Goal: Task Accomplishment & Management: Manage account settings

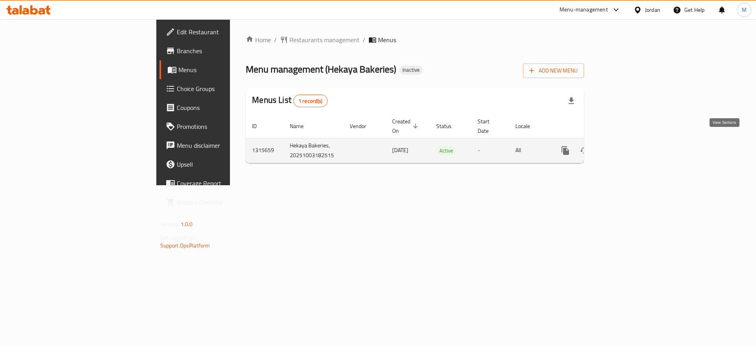
click at [631, 141] on link "enhanced table" at bounding box center [622, 150] width 19 height 19
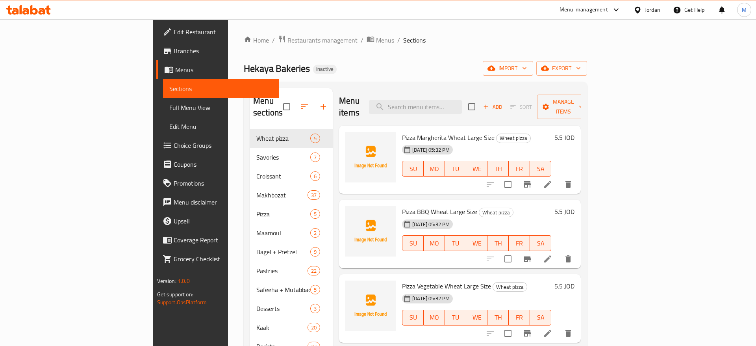
click at [169, 107] on span "Full Menu View" at bounding box center [221, 107] width 104 height 9
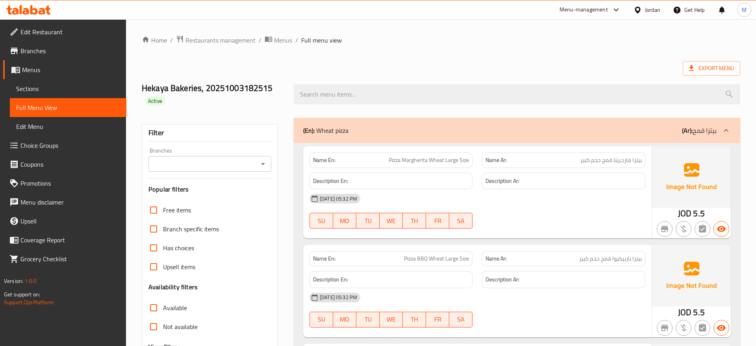
click at [491, 130] on div "(En): Wheat pizza (Ar): بيتزا قمح" at bounding box center [509, 130] width 413 height 9
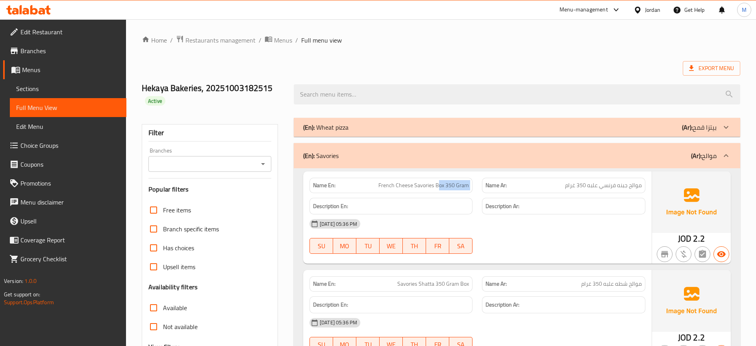
drag, startPoint x: 438, startPoint y: 185, endPoint x: 486, endPoint y: 185, distance: 48.4
click at [486, 185] on div "Name En: French Cheese Savories Box 350 Gram Name Ar: موالح جبنه فرنسي علبه 350…" at bounding box center [477, 185] width 345 height 25
click at [480, 205] on div "Description Ar:" at bounding box center [563, 206] width 172 height 26
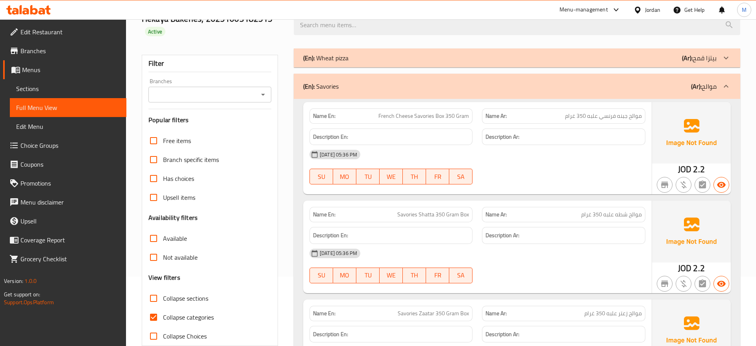
scroll to position [161, 0]
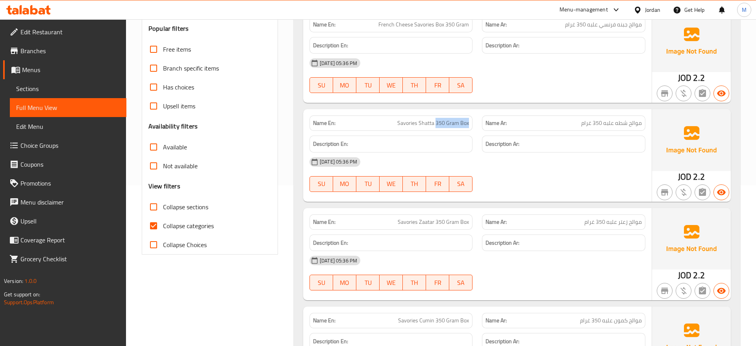
drag, startPoint x: 436, startPoint y: 124, endPoint x: 472, endPoint y: 124, distance: 36.2
click at [472, 124] on div "Name En: Savories Shatta 350 Gram Box" at bounding box center [390, 122] width 163 height 15
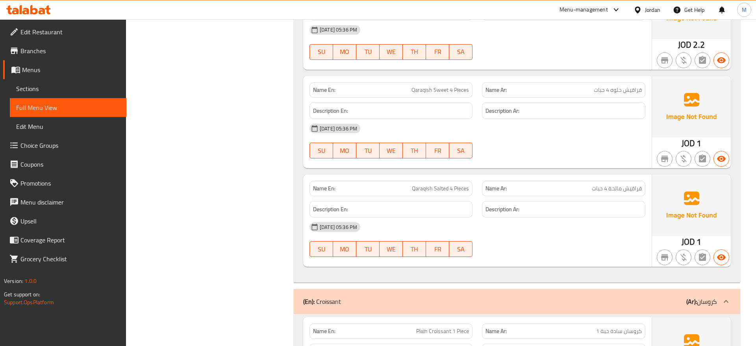
scroll to position [642, 0]
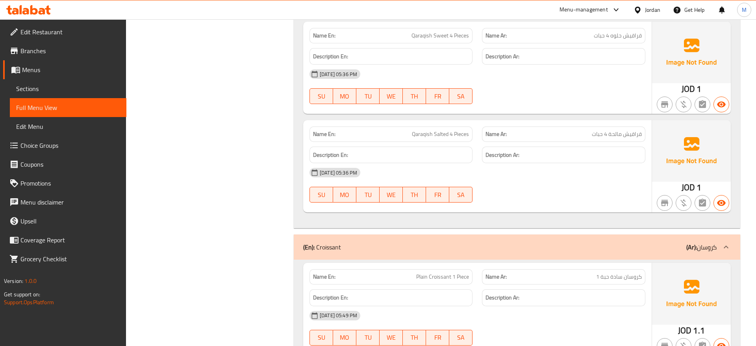
click at [617, 135] on span "قراقيش مالحة 4 حبات" at bounding box center [617, 134] width 50 height 8
click at [604, 135] on span "قراقيش مالحة 4 حبات" at bounding box center [617, 134] width 50 height 8
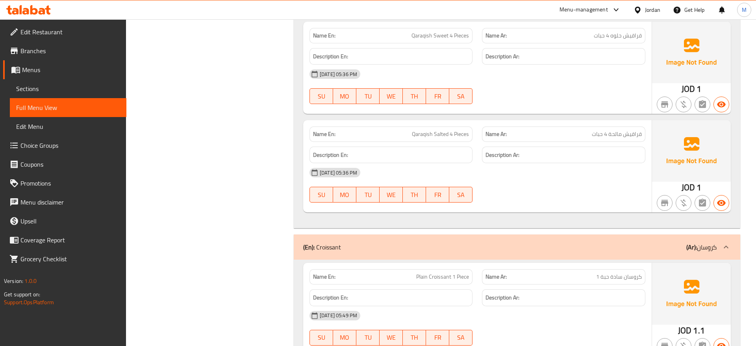
click at [604, 135] on span "قراقيش مالحة 4 حبات" at bounding box center [617, 134] width 50 height 8
click at [418, 135] on span "Qaraqish Salted 4 Pieces" at bounding box center [440, 134] width 57 height 8
click at [515, 135] on p "Name Ar: قراقيش مالحة 4 حبات" at bounding box center [563, 134] width 156 height 8
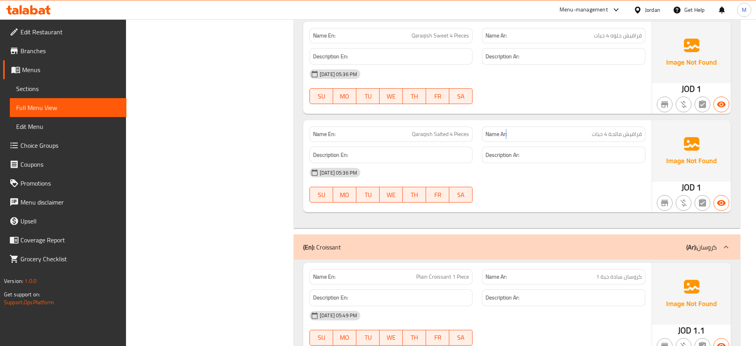
click at [515, 135] on p "Name Ar: قراقيش مالحة 4 حبات" at bounding box center [563, 134] width 156 height 8
click at [611, 141] on div "Name Ar: قراقيش مالحة 4 حبات" at bounding box center [563, 133] width 163 height 15
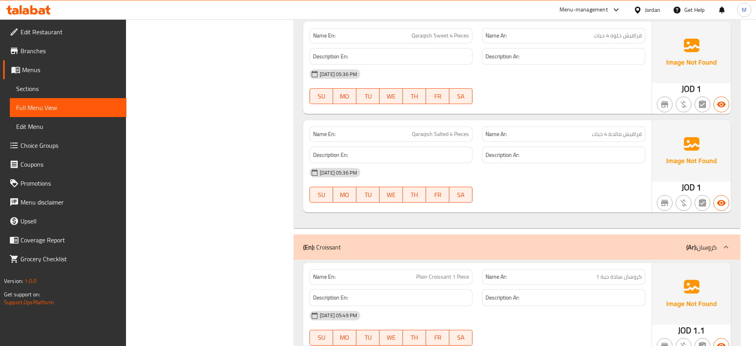
click at [432, 130] on span "Qaraqish Salted 4 Pieces" at bounding box center [440, 134] width 57 height 8
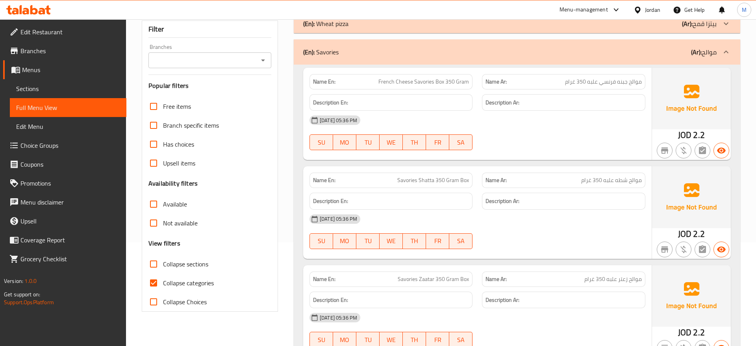
scroll to position [0, 0]
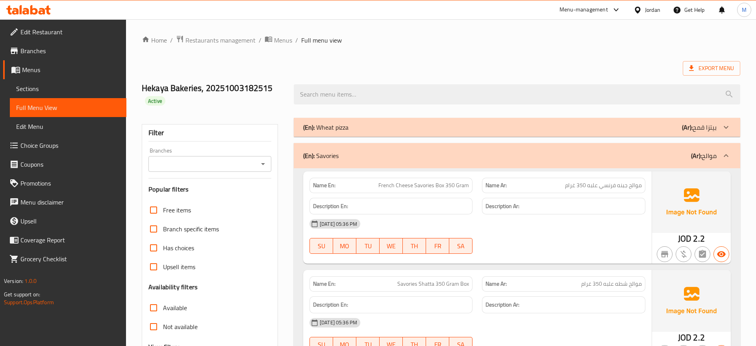
click at [523, 162] on div "(En): Savories (Ar): موالح" at bounding box center [517, 155] width 446 height 25
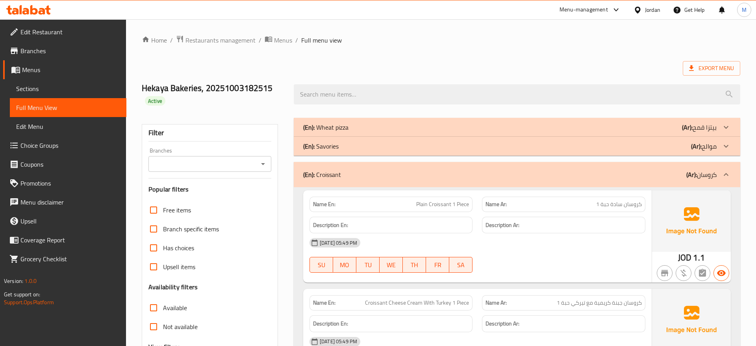
click at [531, 180] on div "(En): Croissant (Ar): كروسان" at bounding box center [517, 174] width 446 height 25
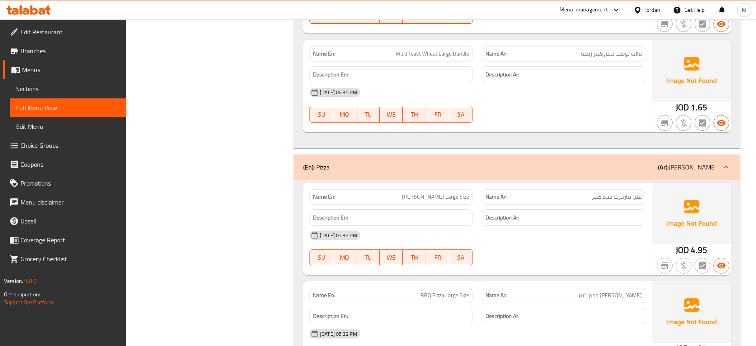
scroll to position [3694, 0]
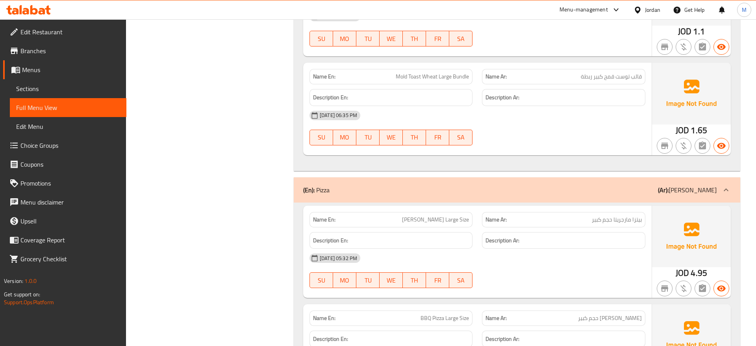
click at [530, 193] on div "(En): Pizza (Ar): بيتزا" at bounding box center [509, 189] width 413 height 9
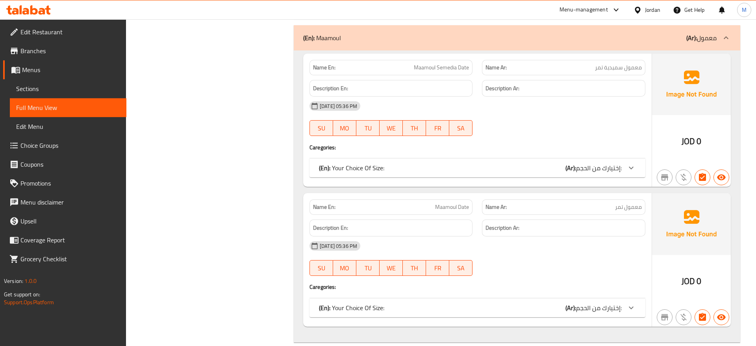
scroll to position [3855, 0]
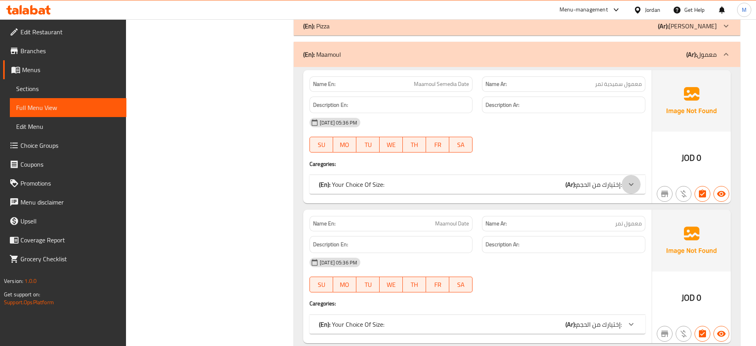
click at [626, 185] on div at bounding box center [631, 184] width 19 height 19
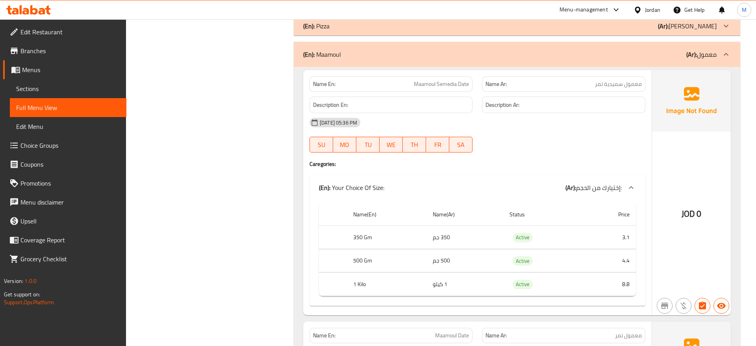
click at [531, 187] on div "(En): Your Choice Of Size: (Ar): إختيارك من الحجم:" at bounding box center [470, 187] width 303 height 9
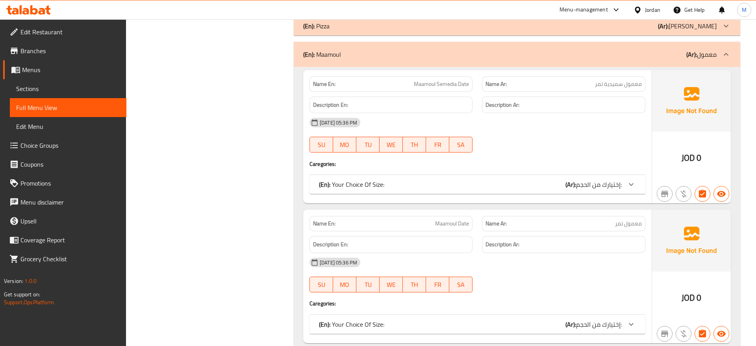
scroll to position [3895, 0]
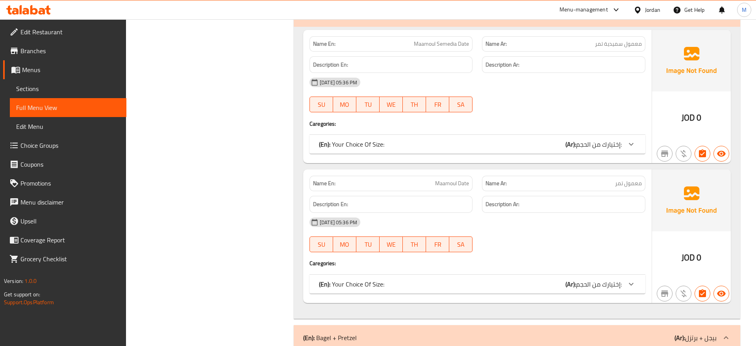
click at [510, 147] on div "(En): Your Choice Of Size: (Ar): إختيارك من الحجم:" at bounding box center [470, 143] width 303 height 9
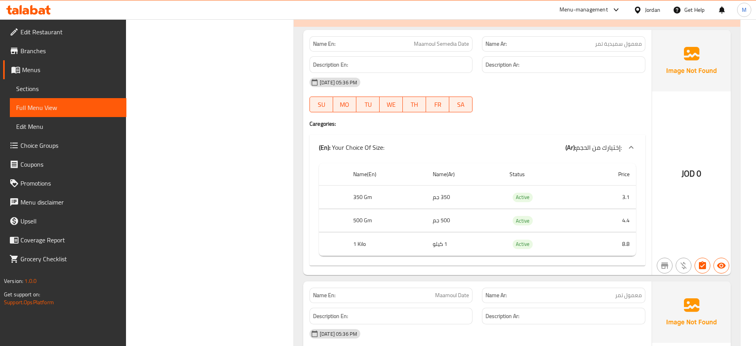
scroll to position [3975, 0]
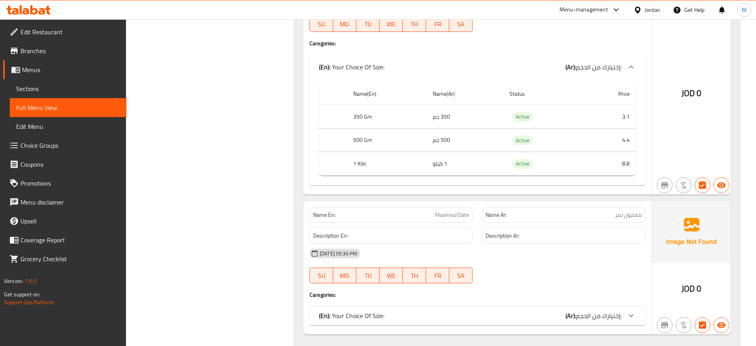
click at [479, 318] on div "(En): Your Choice Of Size: (Ar): إختيارك من الحجم:" at bounding box center [470, 315] width 303 height 9
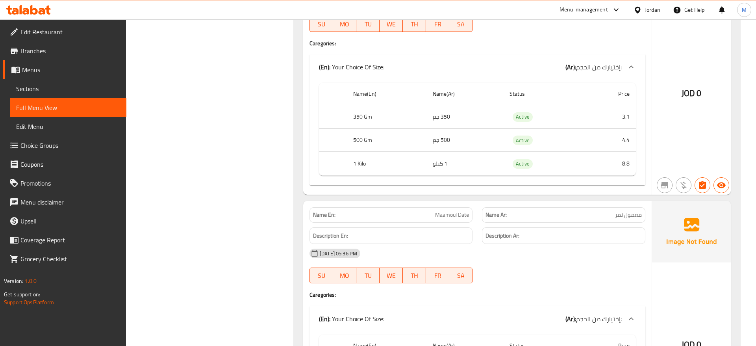
scroll to position [3815, 0]
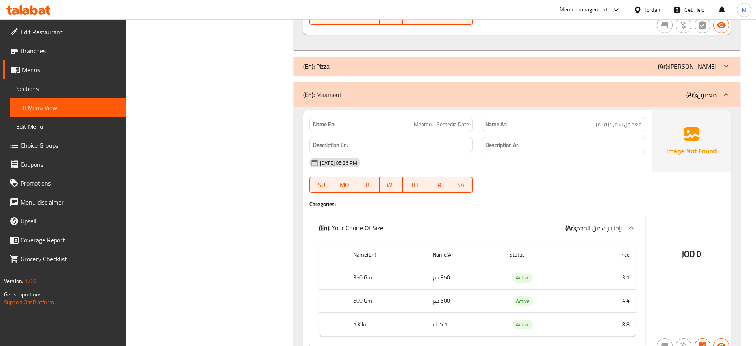
click at [494, 97] on div "(En): Maamoul (Ar): معمول" at bounding box center [509, 94] width 413 height 9
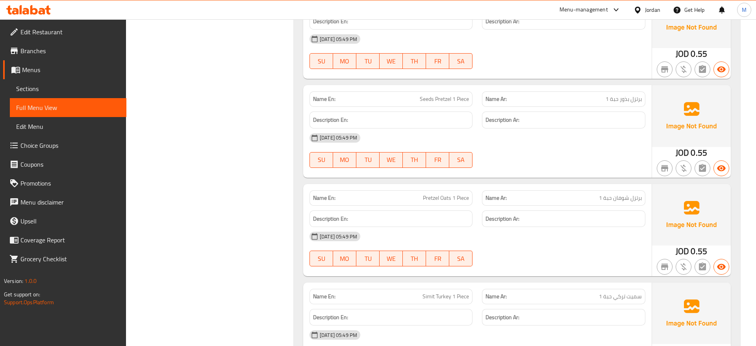
scroll to position [3855, 0]
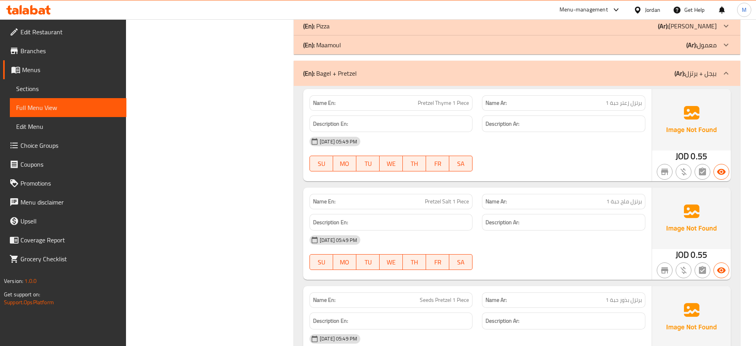
click at [540, 77] on div "(En): Bagel + Pretzel (Ar): بيجل + برتزل" at bounding box center [509, 72] width 413 height 9
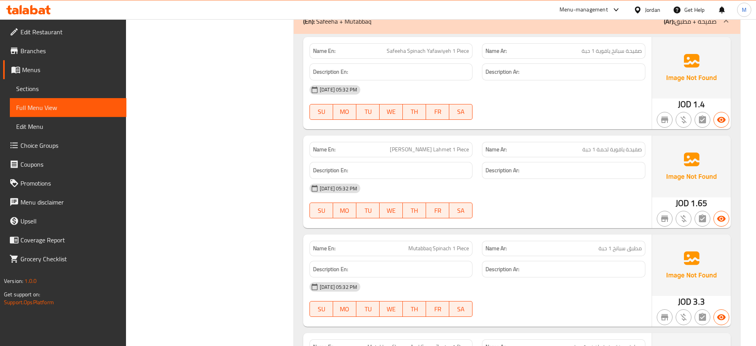
scroll to position [6104, 0]
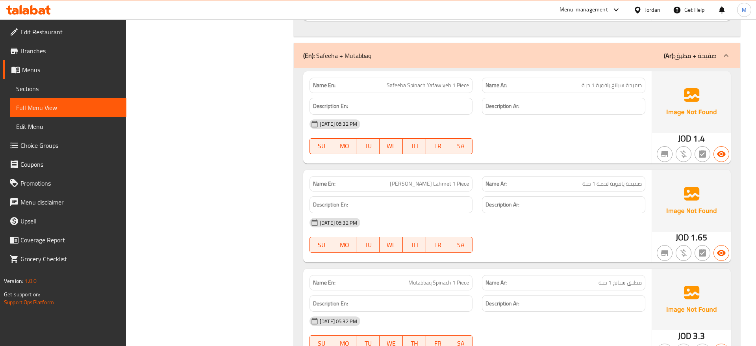
click at [494, 63] on div "(En): Safeeha + Mutabbaq (Ar): صفيحة + مطبق" at bounding box center [517, 55] width 446 height 25
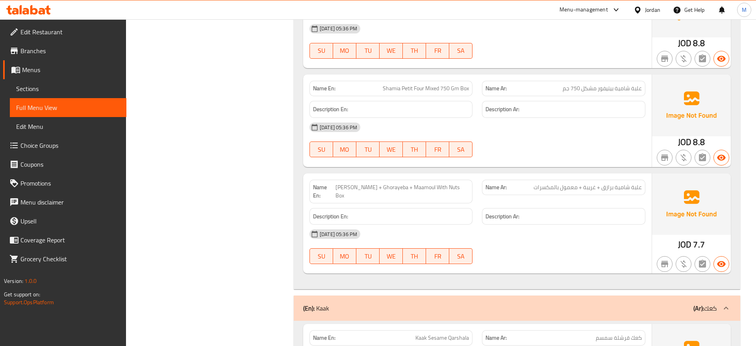
scroll to position [6264, 0]
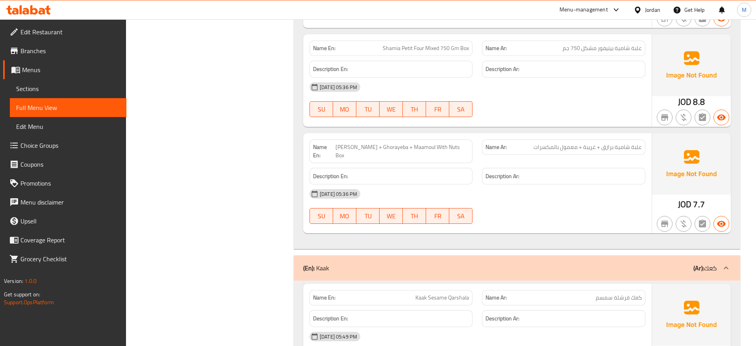
click at [361, 149] on span "[PERSON_NAME] + Ghorayeba + Maamoul With Nuts Box" at bounding box center [402, 151] width 134 height 17
click at [413, 184] on div "[DATE] 05:36 PM" at bounding box center [477, 193] width 345 height 19
drag, startPoint x: 407, startPoint y: 145, endPoint x: 493, endPoint y: 150, distance: 86.3
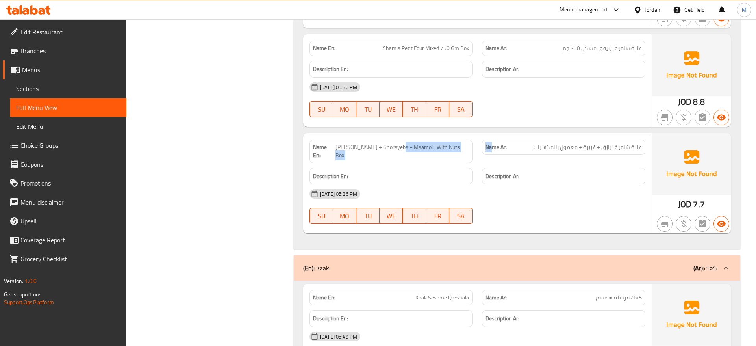
click at [493, 150] on div "Name En: Shamia Barazek + Ghorayeba + Maamoul With Nuts Box Name Ar: علبة شامية…" at bounding box center [477, 151] width 345 height 33
click at [478, 163] on div "Description Ar:" at bounding box center [563, 176] width 172 height 26
drag, startPoint x: 435, startPoint y: 150, endPoint x: 476, endPoint y: 148, distance: 41.4
click at [476, 148] on div "Name En: Shamia Barazek + Ghorayeba + Maamoul With Nuts Box" at bounding box center [391, 151] width 172 height 33
click at [482, 154] on div "Name Ar: علبة شامية برازق + غريبة + معمول بالمكسرات" at bounding box center [563, 151] width 172 height 33
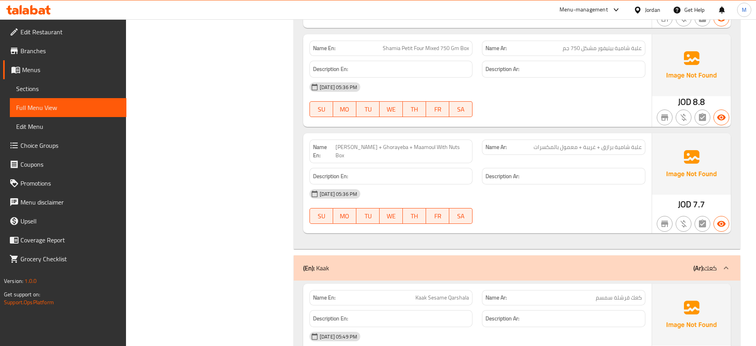
click at [614, 150] on span "علبة شامية برازق + غريبة + معمول بالمكسرات" at bounding box center [587, 147] width 108 height 8
click at [577, 149] on span "علبة شامية برازق + غريبة + معمول بالمكسرات" at bounding box center [587, 147] width 108 height 8
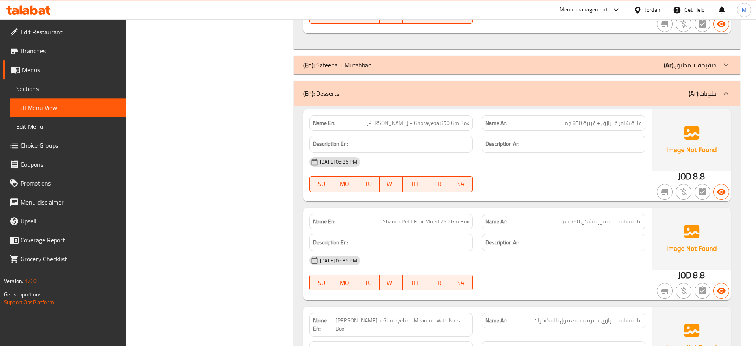
scroll to position [6063, 0]
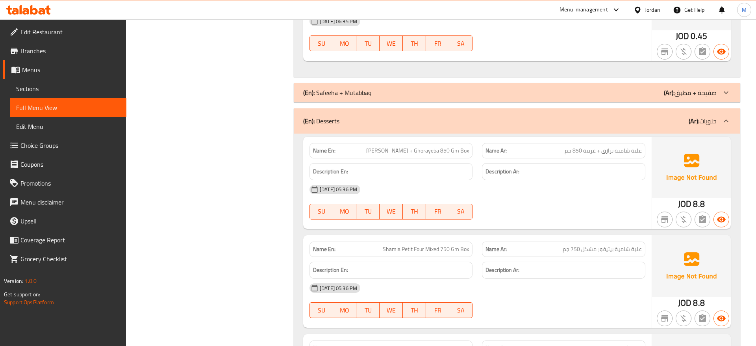
click at [438, 131] on div "(En): Desserts (Ar): حلويات" at bounding box center [517, 120] width 446 height 25
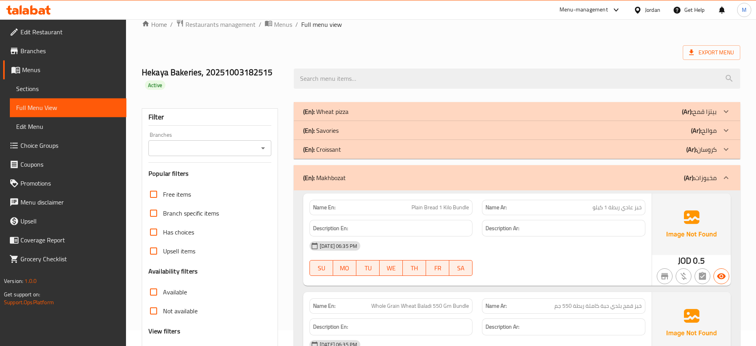
scroll to position [0, 0]
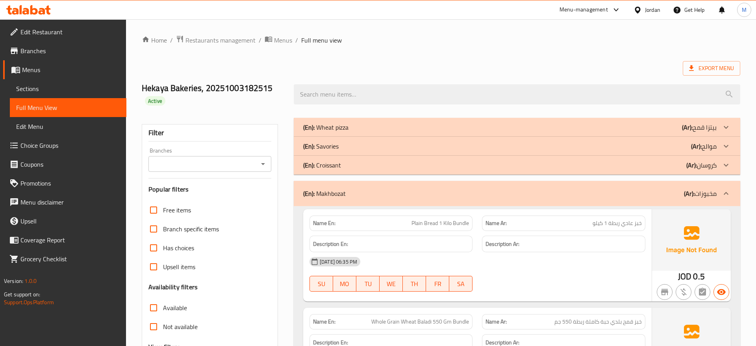
click at [570, 126] on div "(En): Wheat pizza (Ar): بيتزا قمح" at bounding box center [509, 126] width 413 height 9
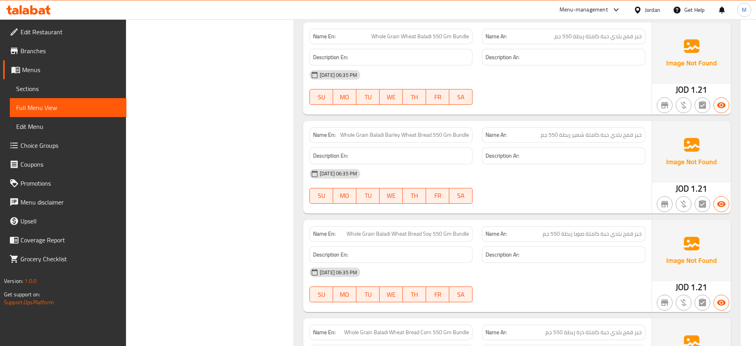
scroll to position [602, 0]
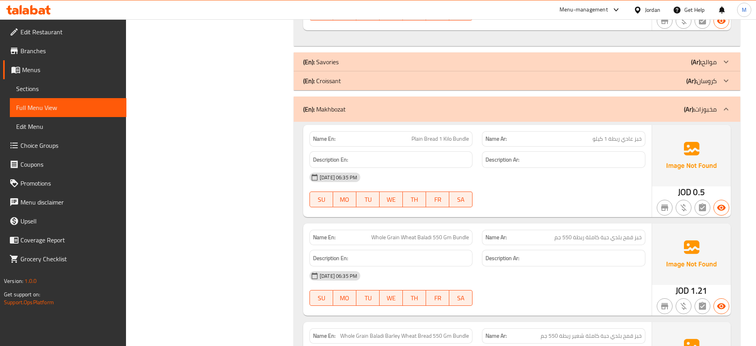
click at [574, 63] on div "(En): Savories (Ar): موالح" at bounding box center [509, 61] width 413 height 9
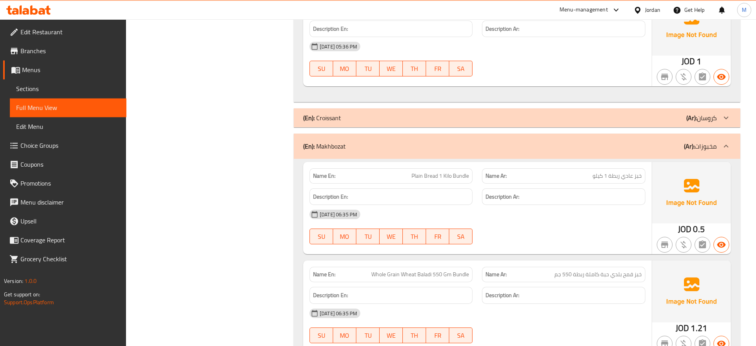
scroll to position [1285, 0]
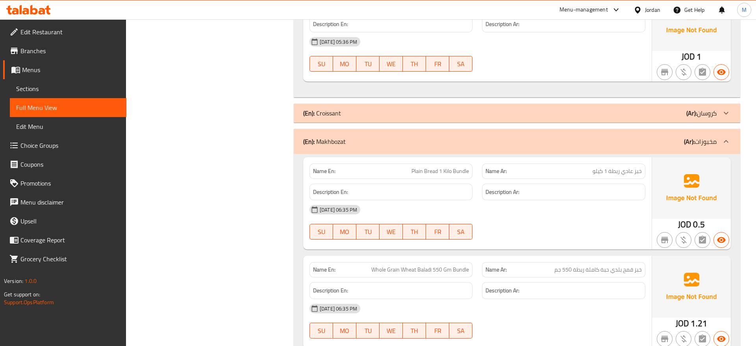
click at [552, 115] on div "(En): Croissant (Ar): كروسان" at bounding box center [509, 112] width 413 height 9
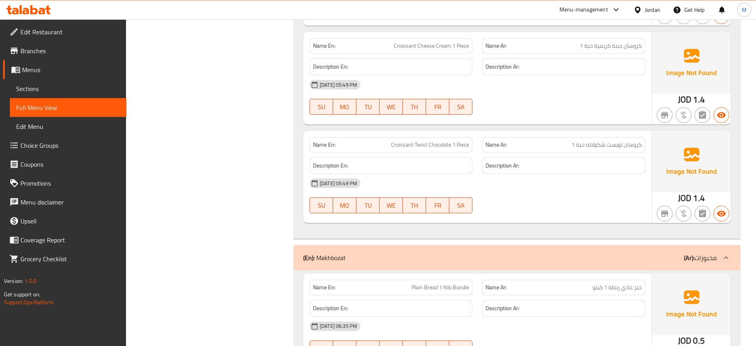
scroll to position [1927, 0]
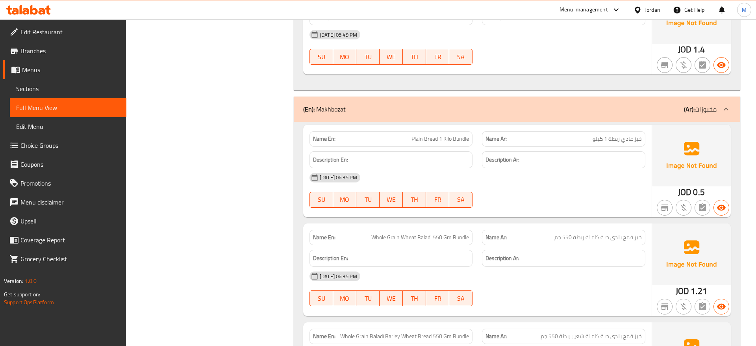
click at [589, 117] on div "(En): Makhbozat (Ar): مخبوزات" at bounding box center [517, 108] width 446 height 25
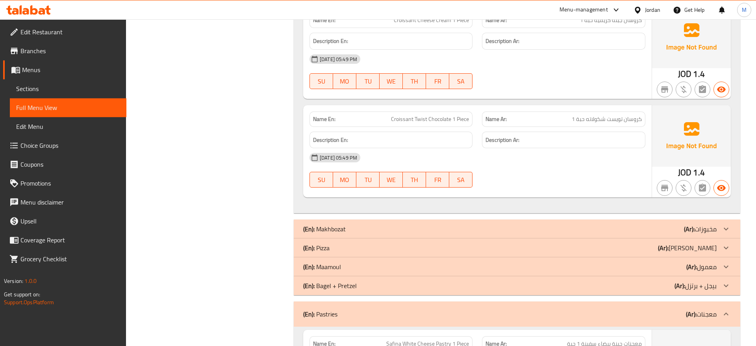
scroll to position [1887, 0]
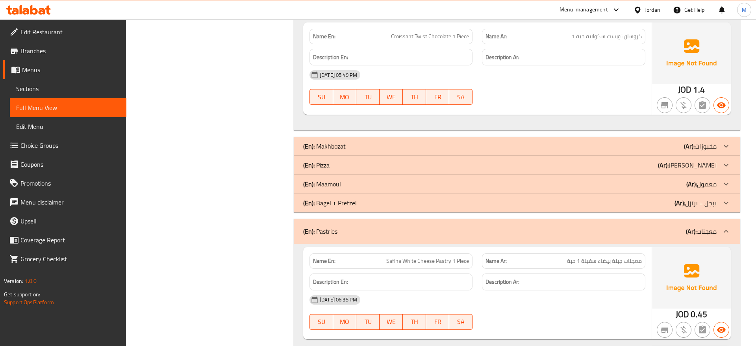
click at [547, 163] on div "(En): Pizza (Ar): بيتزا" at bounding box center [509, 164] width 413 height 9
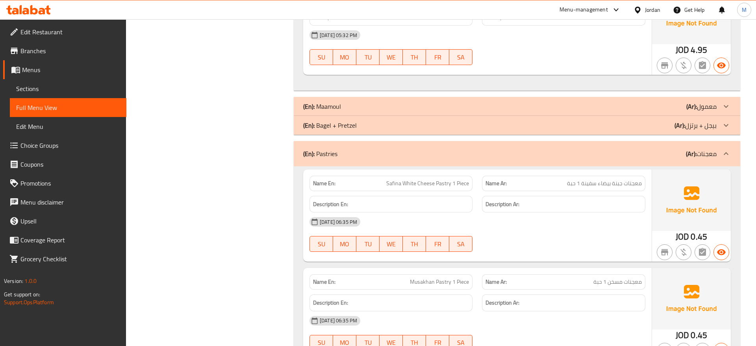
scroll to position [2490, 0]
click at [571, 102] on div "(En): Maamoul (Ar): معمول" at bounding box center [509, 105] width 413 height 9
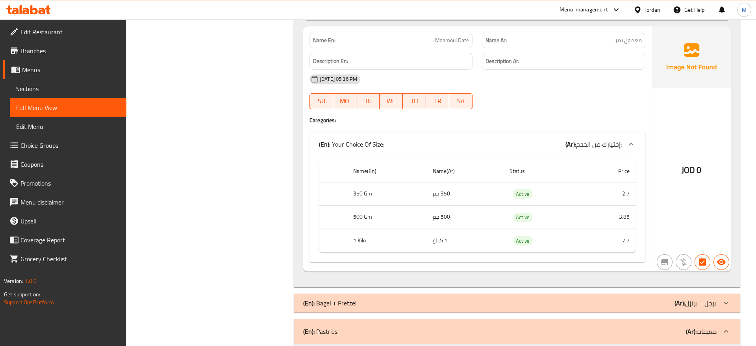
scroll to position [3012, 0]
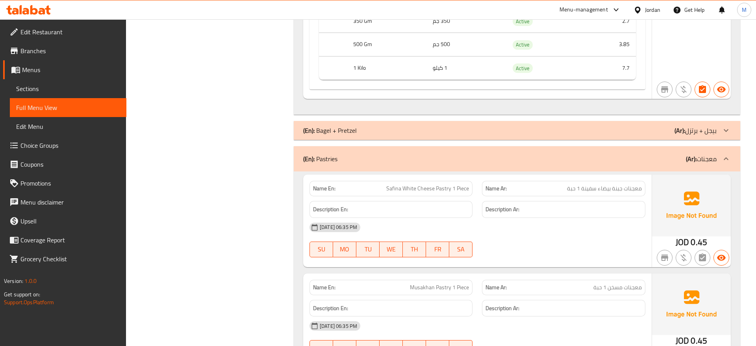
click at [596, 134] on div "(En): Bagel + Pretzel (Ar): بيجل + برتزل" at bounding box center [509, 130] width 413 height 9
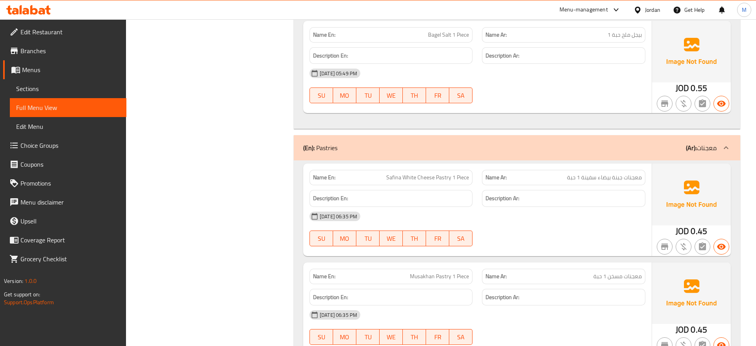
scroll to position [3975, 0]
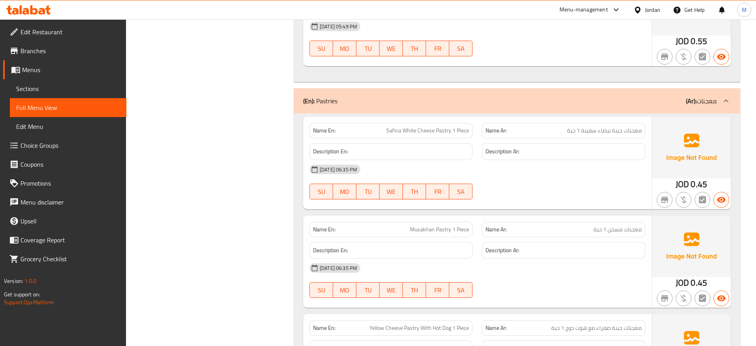
click at [590, 111] on div "(En): Pastries (Ar): معجنات" at bounding box center [517, 100] width 446 height 25
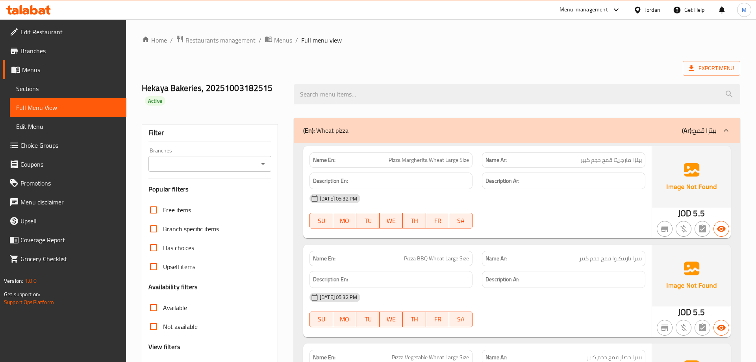
click at [38, 89] on span "Sections" at bounding box center [68, 88] width 104 height 9
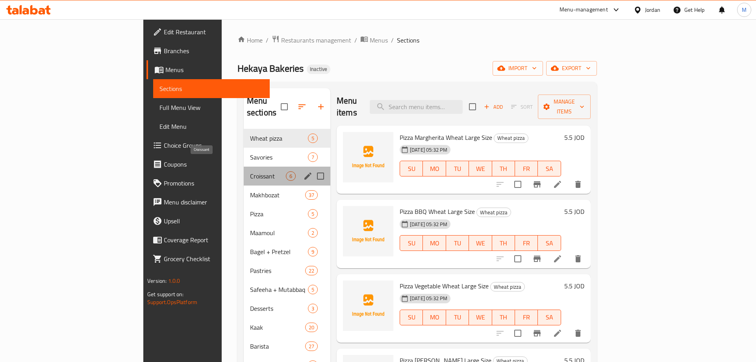
click at [250, 171] on span "Croissant" at bounding box center [268, 175] width 36 height 9
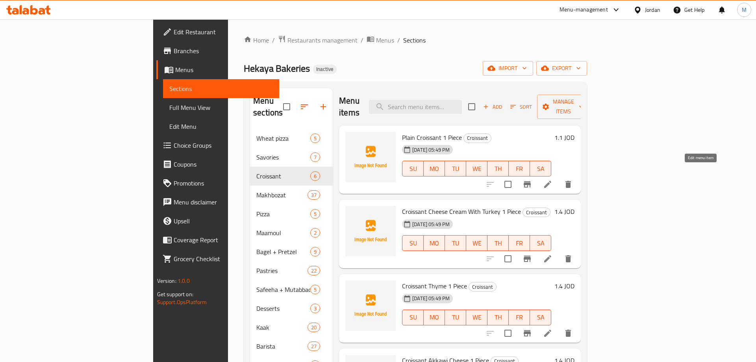
click at [552, 180] on icon at bounding box center [547, 184] width 9 height 9
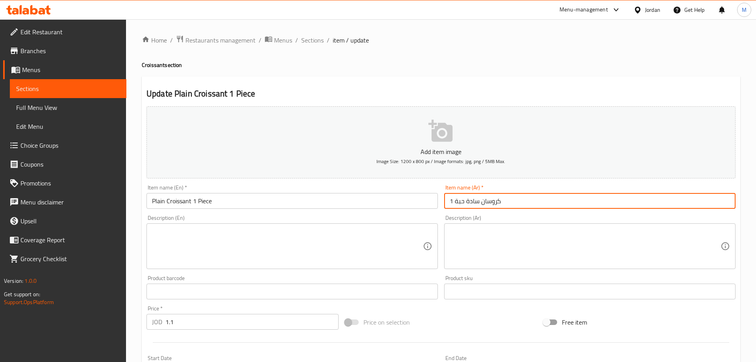
drag, startPoint x: 453, startPoint y: 202, endPoint x: 444, endPoint y: 203, distance: 8.7
click at [444, 203] on input "كروسان سادة حبة 1" at bounding box center [589, 201] width 291 height 16
drag, startPoint x: 447, startPoint y: 203, endPoint x: 452, endPoint y: 202, distance: 5.2
click at [452, 202] on input "كروسان سادة حبة 1" at bounding box center [589, 201] width 291 height 16
click at [458, 201] on input "كروسان سادة حبة" at bounding box center [589, 201] width 291 height 16
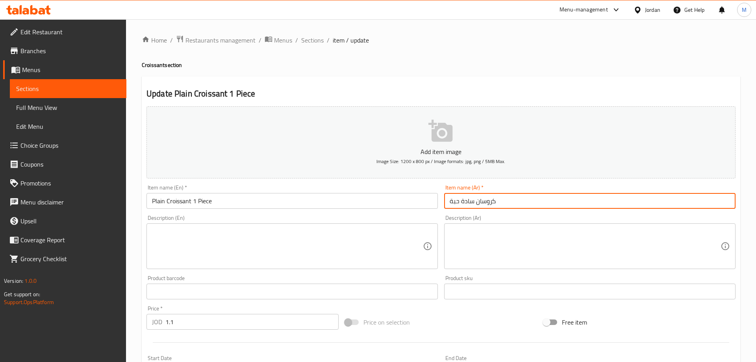
paste input "1"
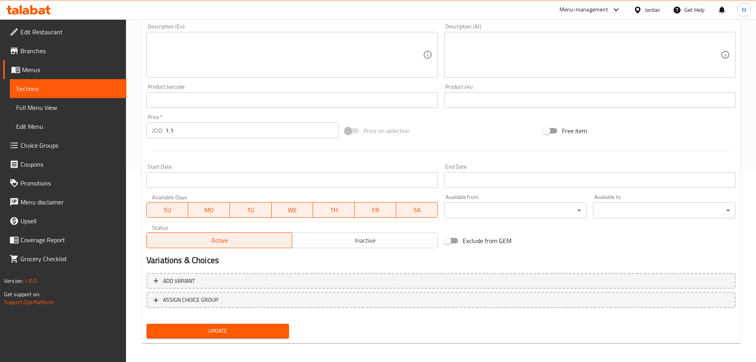
scroll to position [195, 0]
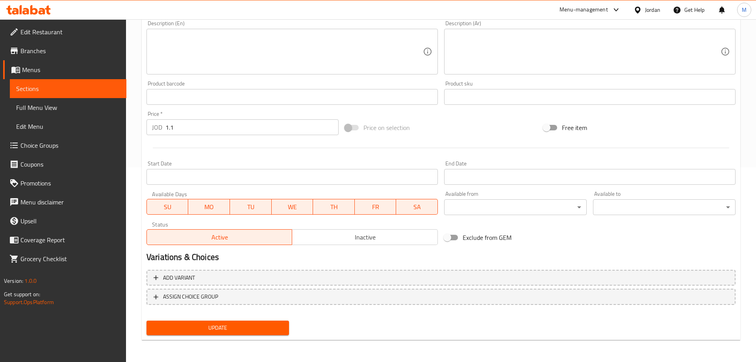
type input "كروسان سادة 1 حبة"
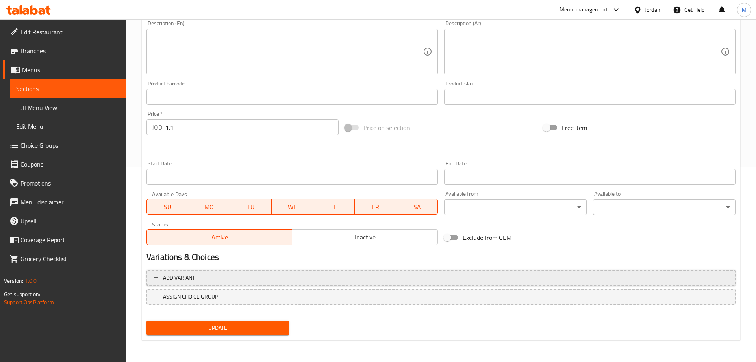
scroll to position [0, 0]
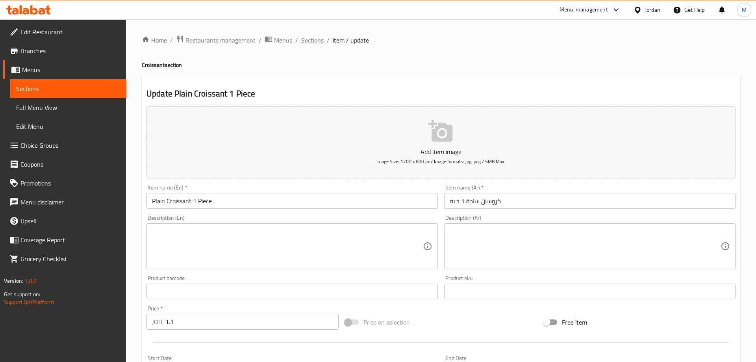
click at [310, 45] on span "Sections" at bounding box center [312, 39] width 22 height 9
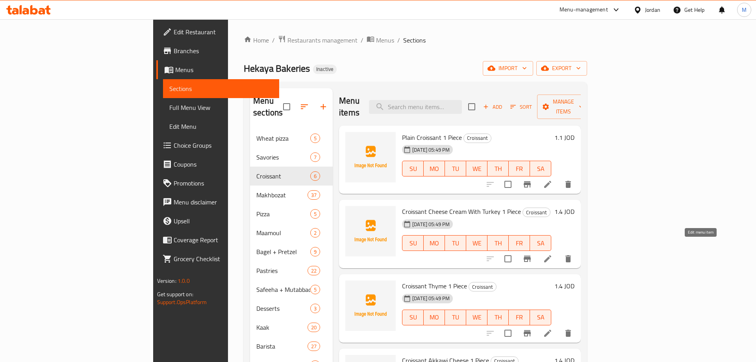
click at [552, 254] on icon at bounding box center [547, 258] width 9 height 9
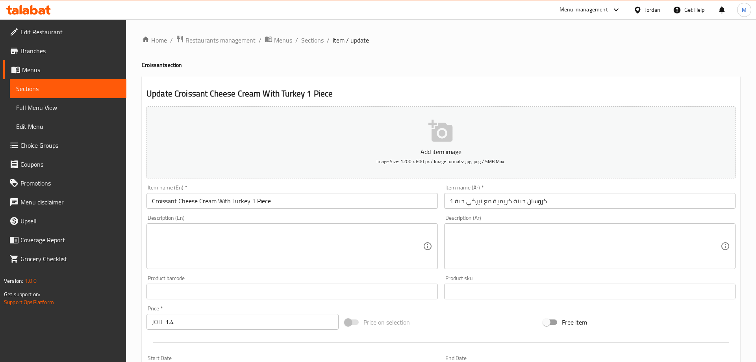
click at [208, 205] on input "Croissant Cheese Cream With Turkey 1 Piece" at bounding box center [291, 201] width 291 height 16
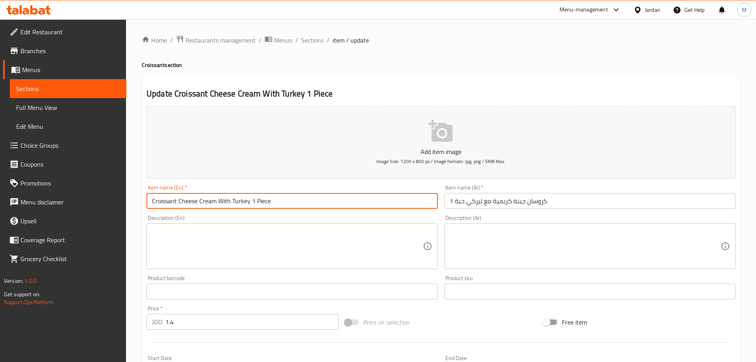
click at [208, 205] on input "Croissant Cheese Cream With Turkey 1 Piece" at bounding box center [291, 201] width 291 height 16
click at [178, 200] on input "Croissant Cheese With Turkey 1 Piece" at bounding box center [291, 201] width 291 height 16
paste input "[PERSON_NAME] C"
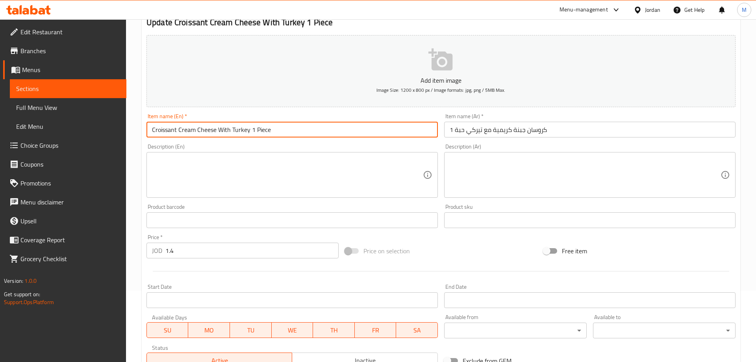
scroll to position [80, 0]
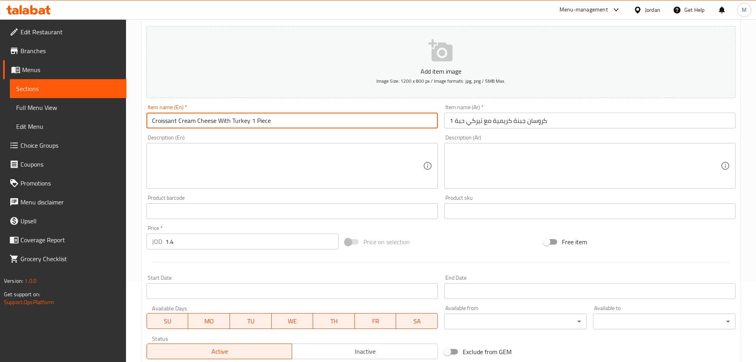
type input "Croissant Cream Cheese With Turkey 1 Piece"
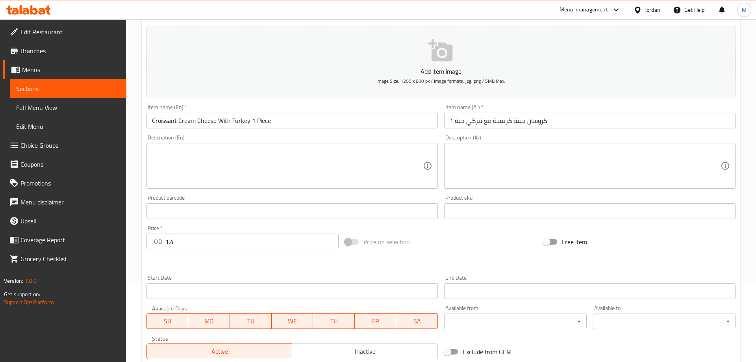
click at [349, 109] on div "Item name (En)   * Croissant Cream Cheese With Turkey 1 Piece Item name (En) *" at bounding box center [291, 116] width 291 height 24
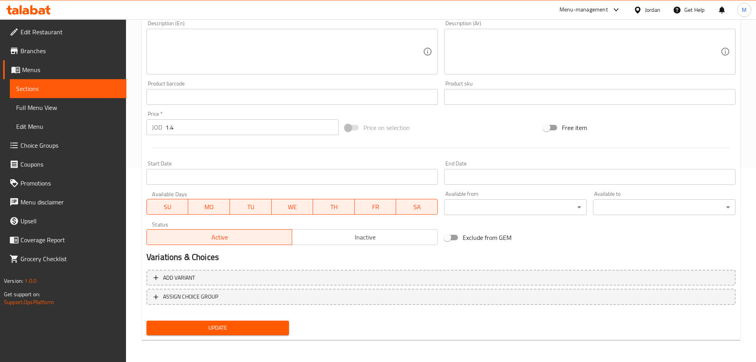
click at [205, 324] on span "Update" at bounding box center [218, 328] width 130 height 10
click at [242, 326] on span "Update" at bounding box center [218, 328] width 130 height 10
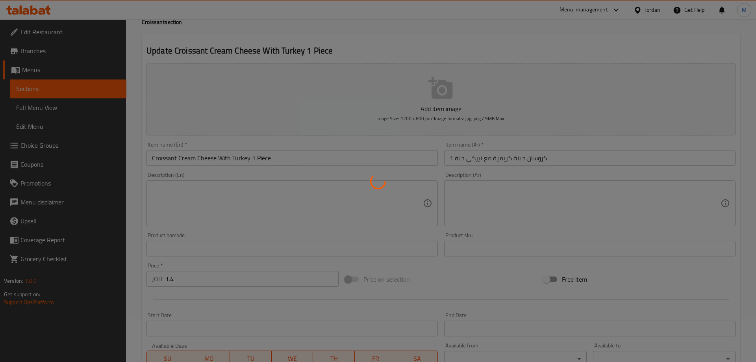
scroll to position [0, 0]
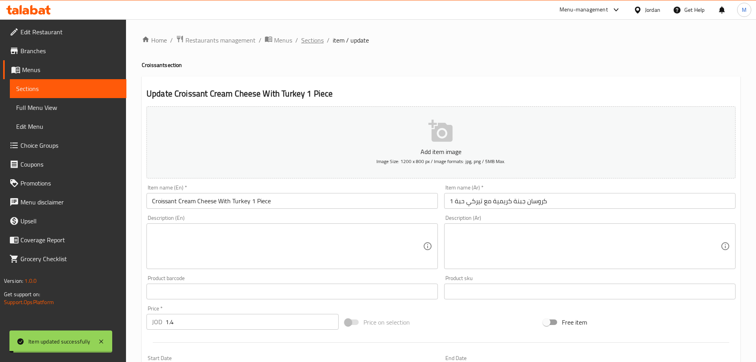
click at [307, 43] on span "Sections" at bounding box center [312, 39] width 22 height 9
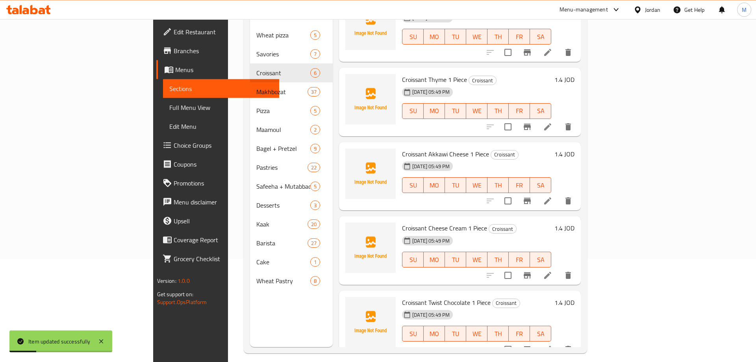
scroll to position [110, 0]
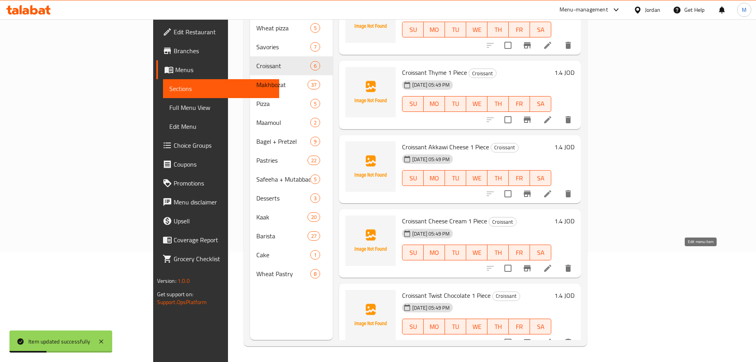
click at [551, 265] on icon at bounding box center [547, 268] width 7 height 7
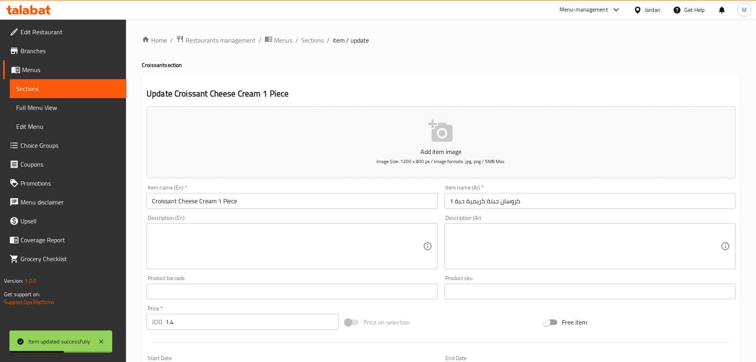
click at [202, 202] on input "Croissant Cheese Cream 1 Piece" at bounding box center [291, 201] width 291 height 16
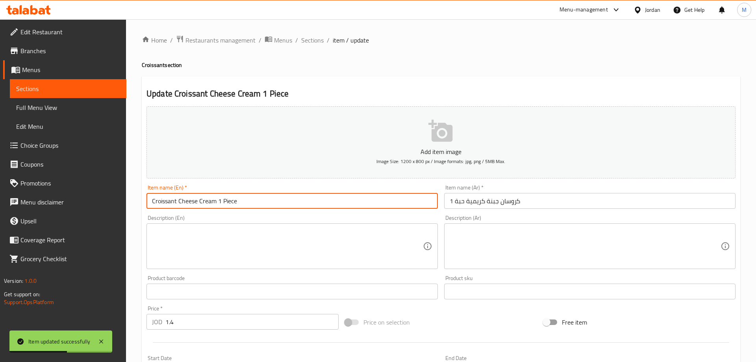
click at [202, 202] on input "Croissant Cheese Cream 1 Piece" at bounding box center [291, 201] width 291 height 16
click at [179, 202] on input "Croissant Cheese 1 Piece" at bounding box center [291, 201] width 291 height 16
paste input "[PERSON_NAME] C"
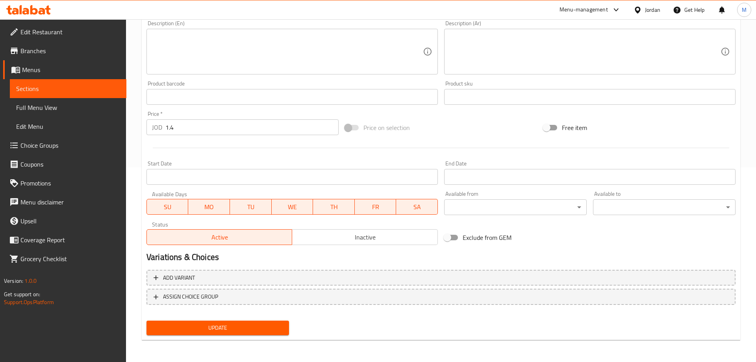
type input "Croissant Cream Cheese 1 Piece"
click at [226, 329] on span "Update" at bounding box center [218, 328] width 130 height 10
click at [204, 327] on span "Update" at bounding box center [218, 328] width 130 height 10
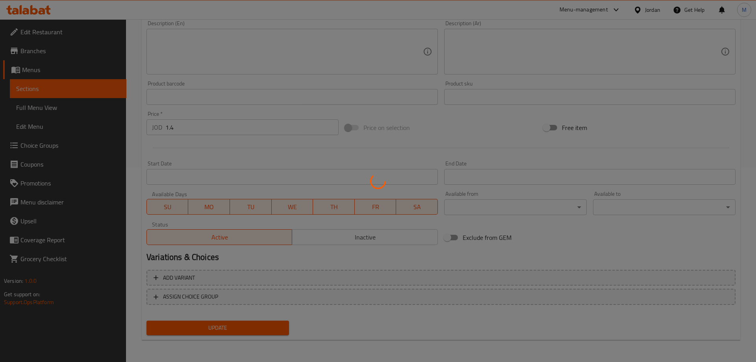
scroll to position [0, 0]
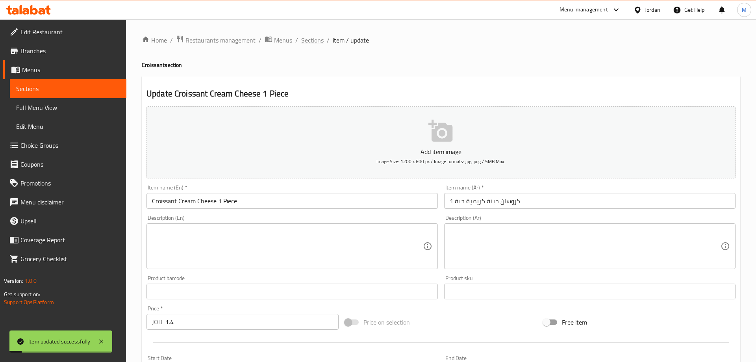
click at [307, 36] on span "Sections" at bounding box center [312, 39] width 22 height 9
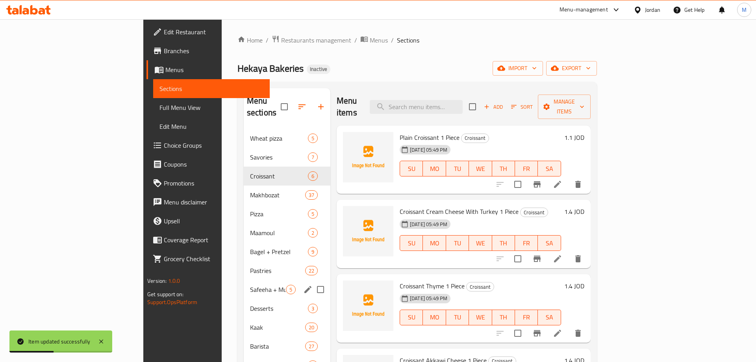
click at [244, 283] on div "Safeeha + Mutabbaq 5" at bounding box center [287, 289] width 87 height 19
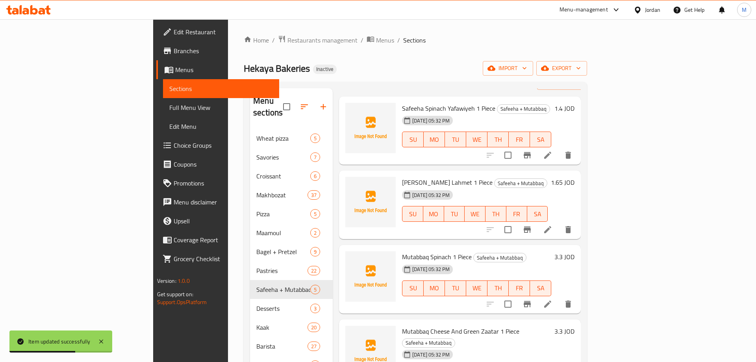
scroll to position [40, 0]
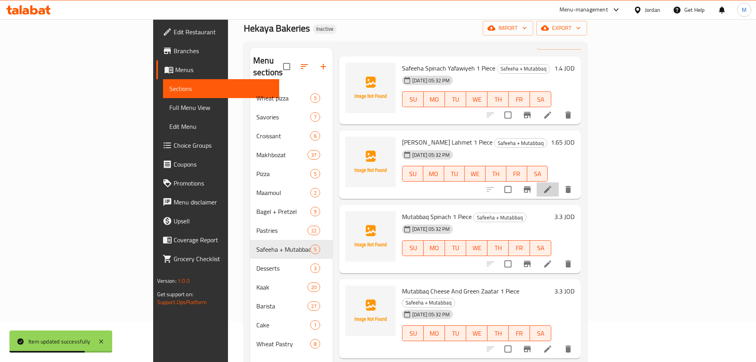
click at [559, 182] on li at bounding box center [548, 189] width 22 height 14
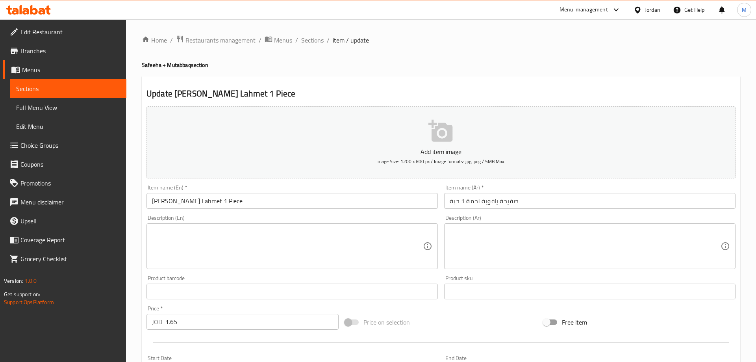
click at [213, 198] on input "[PERSON_NAME] Lahmet 1 Piece" at bounding box center [291, 201] width 291 height 16
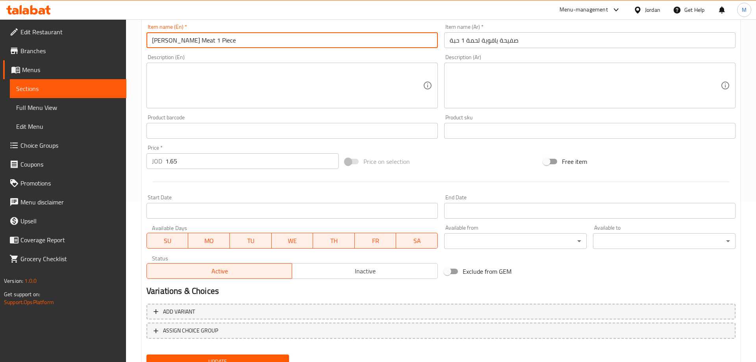
scroll to position [195, 0]
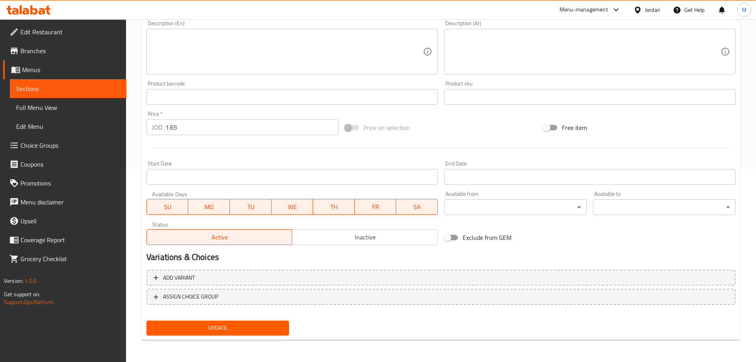
type input "[PERSON_NAME] Meat 1 Piece"
click at [334, 151] on div at bounding box center [440, 147] width 595 height 19
click at [219, 326] on span "Update" at bounding box center [218, 328] width 130 height 10
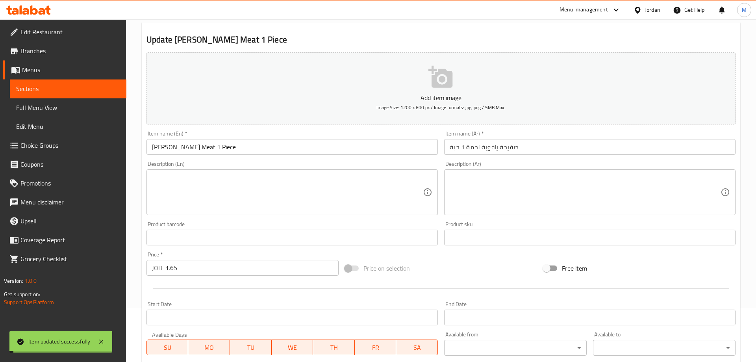
scroll to position [0, 0]
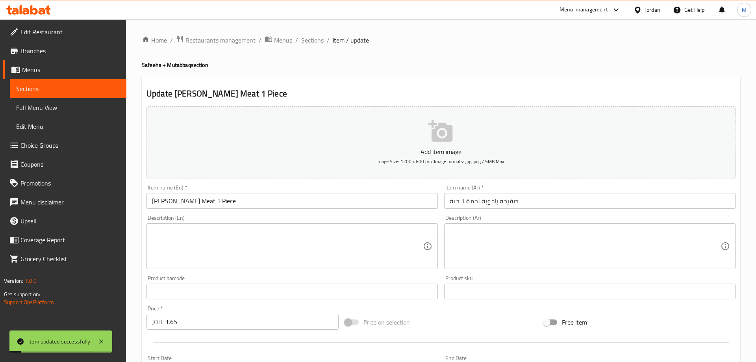
click at [311, 35] on span "Sections" at bounding box center [312, 39] width 22 height 9
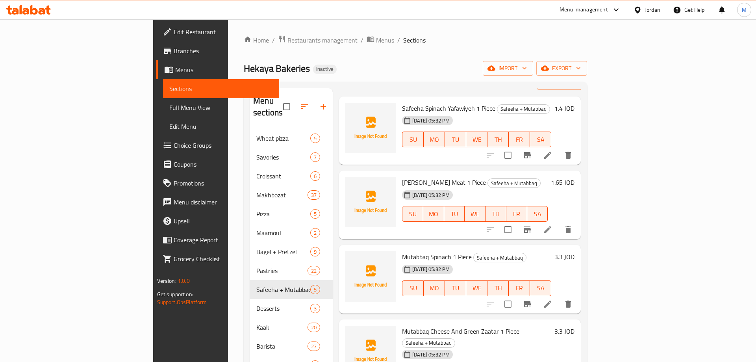
scroll to position [110, 0]
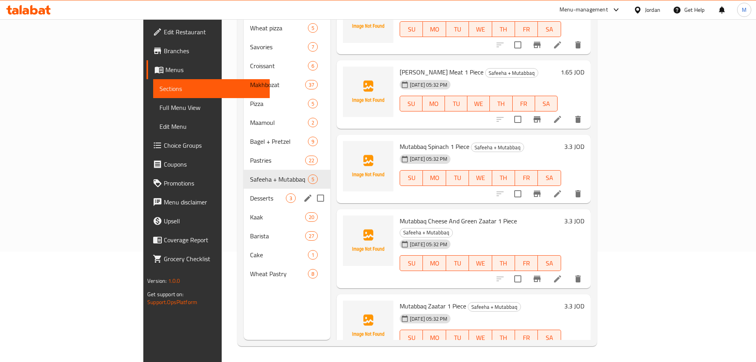
click at [250, 193] on span "Desserts" at bounding box center [268, 197] width 36 height 9
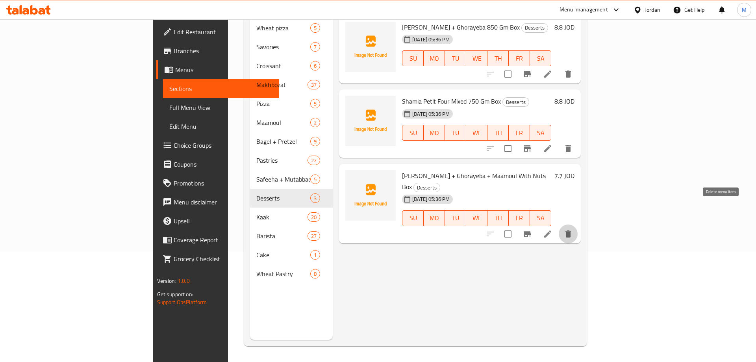
click at [573, 229] on icon "delete" at bounding box center [567, 233] width 9 height 9
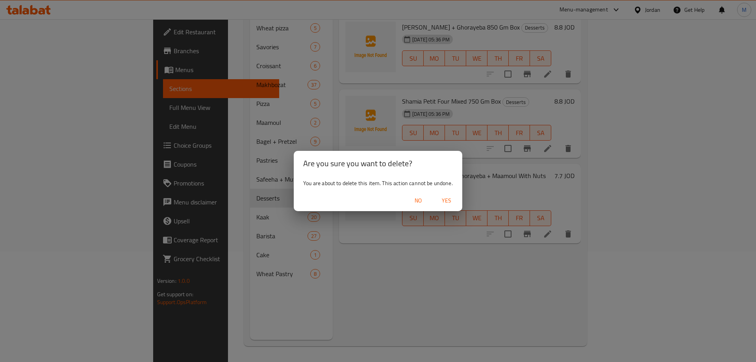
click at [446, 200] on span "Yes" at bounding box center [446, 201] width 19 height 10
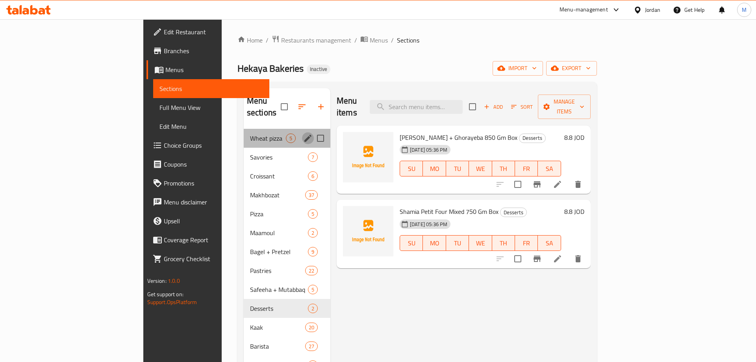
click at [304, 135] on icon "edit" at bounding box center [307, 138] width 7 height 7
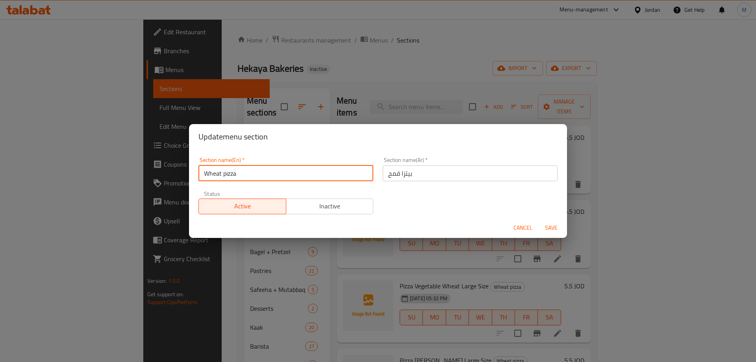
drag, startPoint x: 241, startPoint y: 172, endPoint x: 195, endPoint y: 174, distance: 45.3
click at [198, 174] on input "Wheat pizza" at bounding box center [285, 173] width 175 height 16
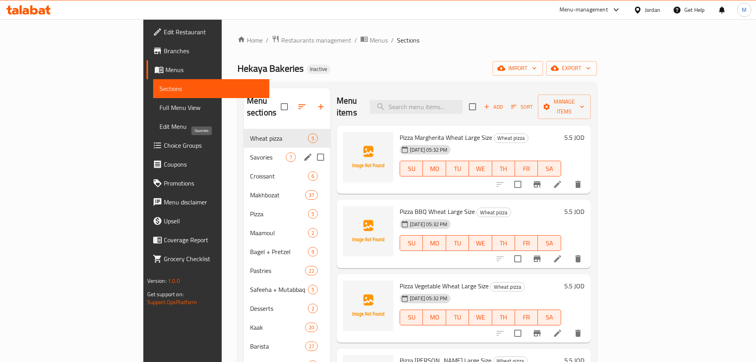
click at [244, 150] on div "Savories 7" at bounding box center [287, 157] width 87 height 19
click at [303, 152] on icon "edit" at bounding box center [307, 156] width 9 height 9
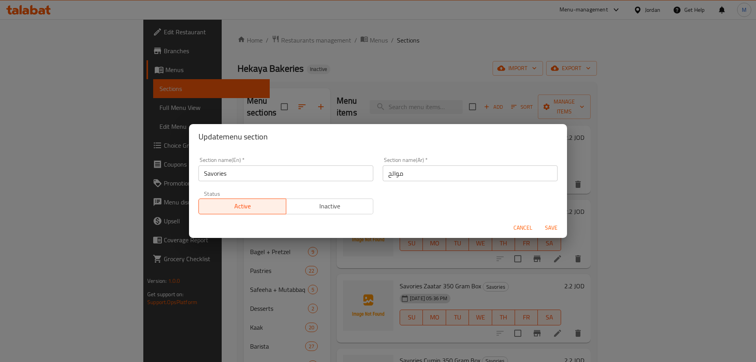
click at [217, 176] on input "Savories" at bounding box center [285, 173] width 175 height 16
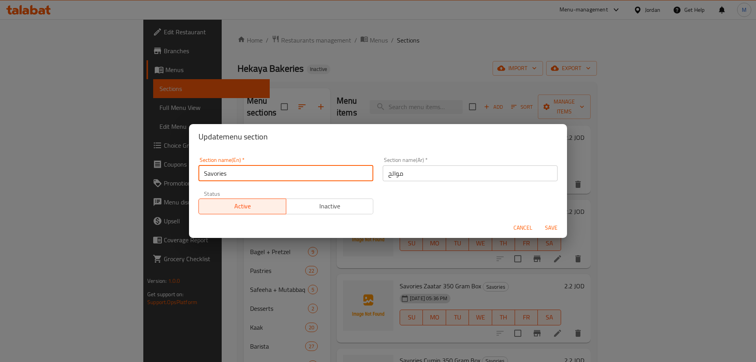
click at [217, 176] on input "Savories" at bounding box center [285, 173] width 175 height 16
click at [513, 226] on button "Cancel" at bounding box center [522, 227] width 25 height 15
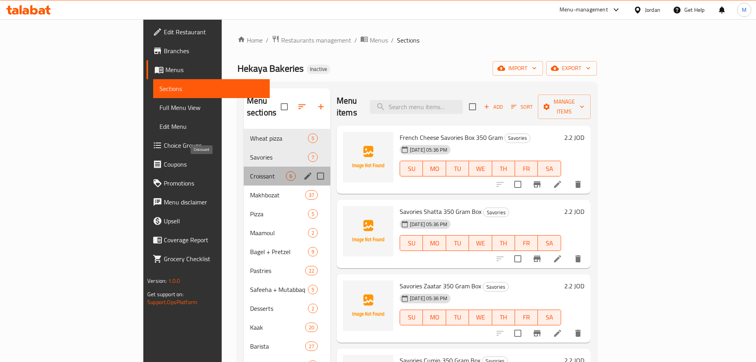
click at [250, 171] on span "Croissant" at bounding box center [268, 175] width 36 height 9
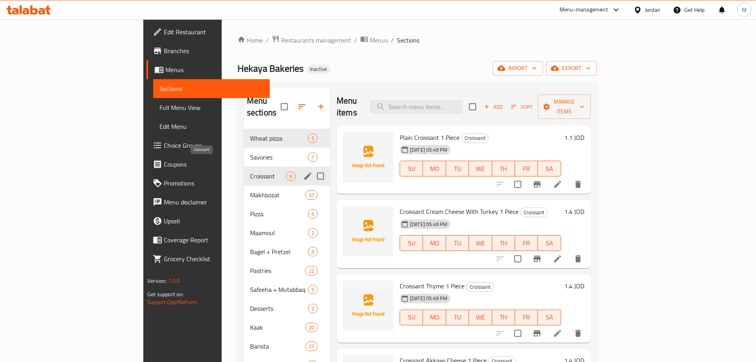
click at [250, 171] on span "Croissant" at bounding box center [268, 175] width 36 height 9
click at [265, 167] on div "Croissant 6" at bounding box center [287, 176] width 87 height 19
click at [304, 172] on icon "edit" at bounding box center [307, 175] width 7 height 7
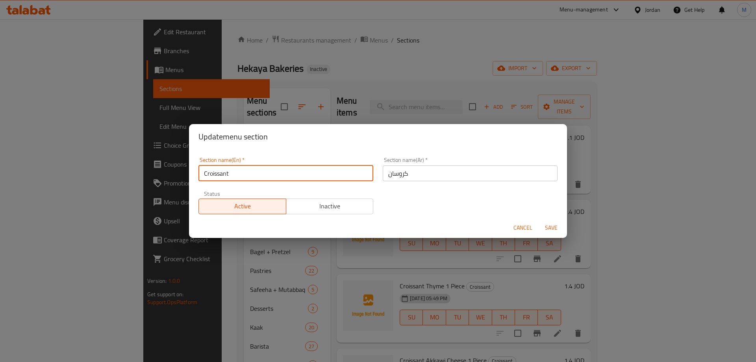
click at [218, 177] on input "Croissant" at bounding box center [285, 173] width 175 height 16
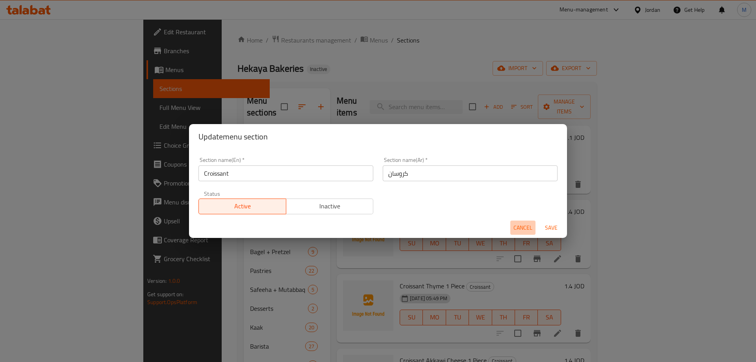
click at [523, 224] on span "Cancel" at bounding box center [522, 228] width 19 height 10
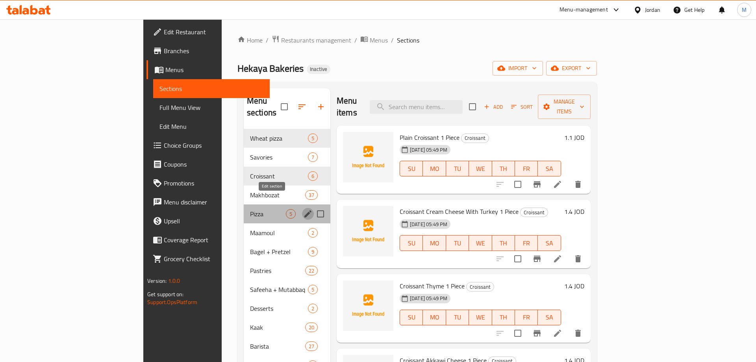
click at [303, 209] on icon "edit" at bounding box center [307, 213] width 9 height 9
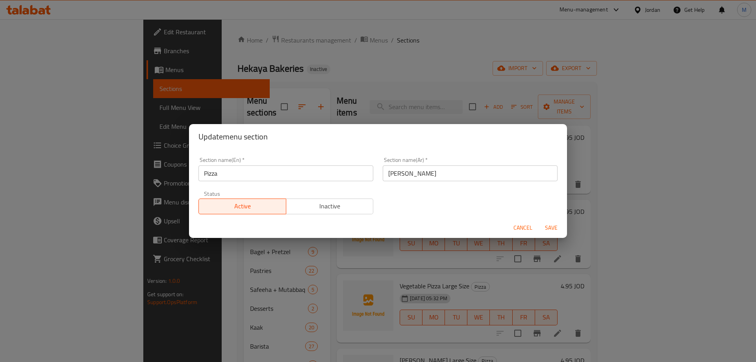
click at [219, 176] on input "Pizza" at bounding box center [285, 173] width 175 height 16
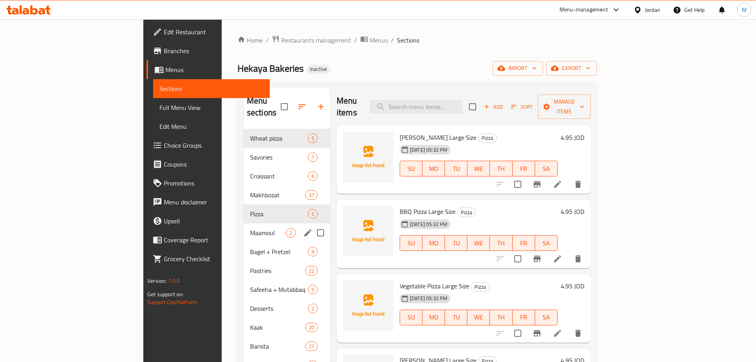
click at [244, 223] on div "Maamoul 2" at bounding box center [287, 232] width 87 height 19
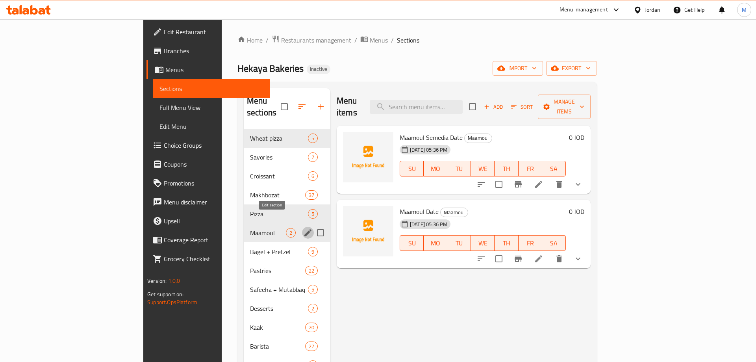
click at [304, 229] on icon "edit" at bounding box center [307, 232] width 7 height 7
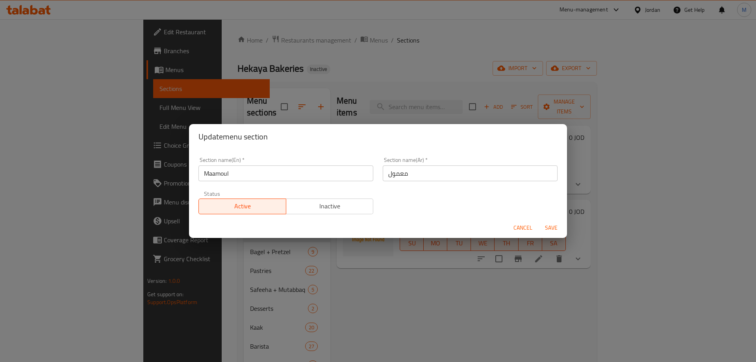
click at [261, 170] on input "Maamoul" at bounding box center [285, 173] width 175 height 16
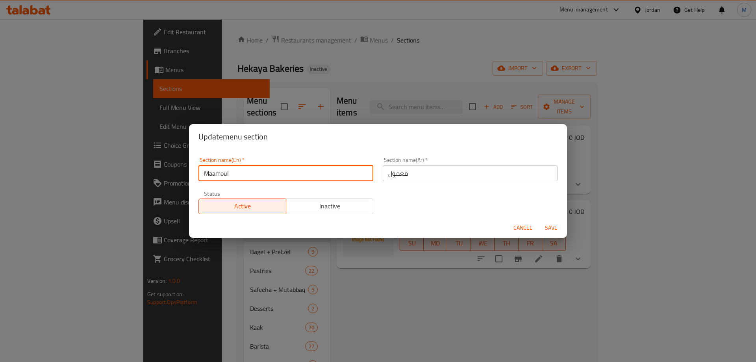
click at [261, 170] on input "Maamoul" at bounding box center [285, 173] width 175 height 16
click at [518, 228] on span "Cancel" at bounding box center [522, 228] width 19 height 10
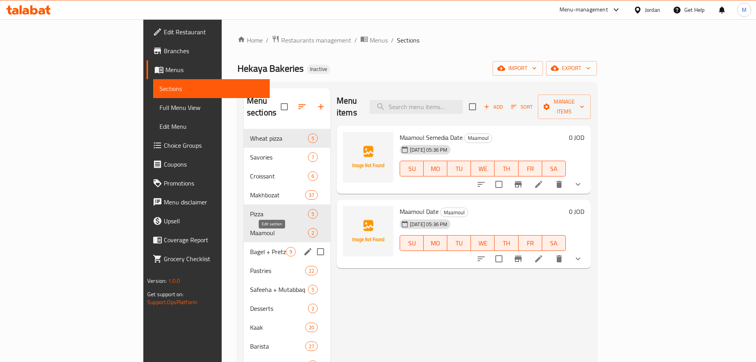
click at [303, 247] on icon "edit" at bounding box center [307, 251] width 9 height 9
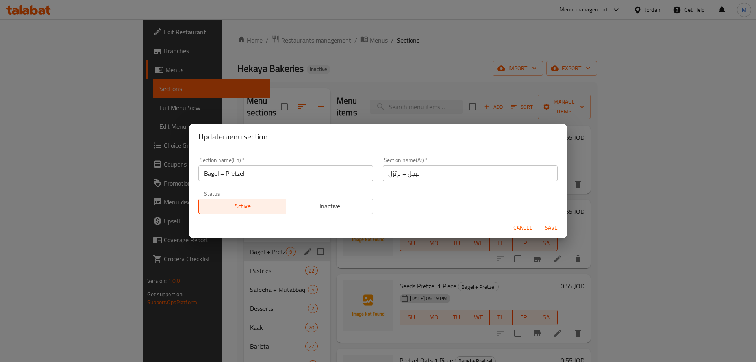
click at [239, 177] on input "Bagel + Pretzel" at bounding box center [285, 173] width 175 height 16
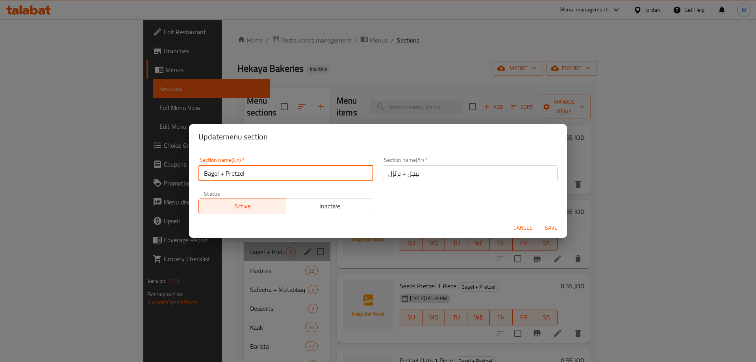
click at [239, 177] on input "Bagel + Pretzel" at bounding box center [285, 173] width 175 height 16
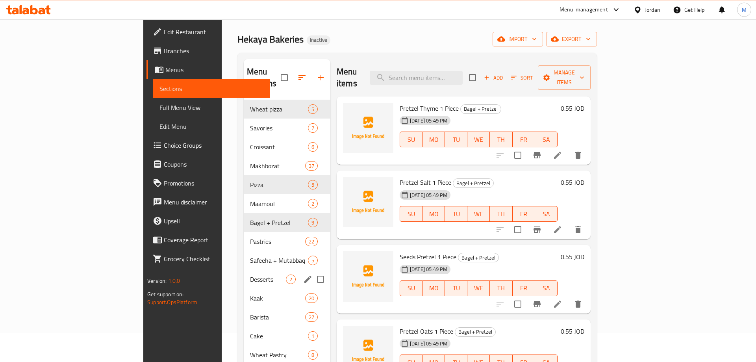
scroll to position [40, 0]
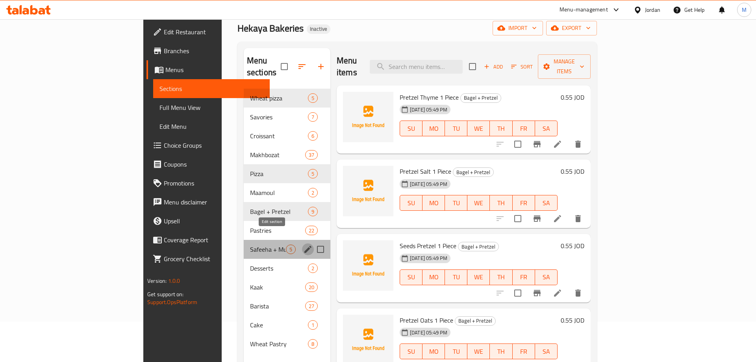
click at [304, 246] on icon "edit" at bounding box center [307, 249] width 7 height 7
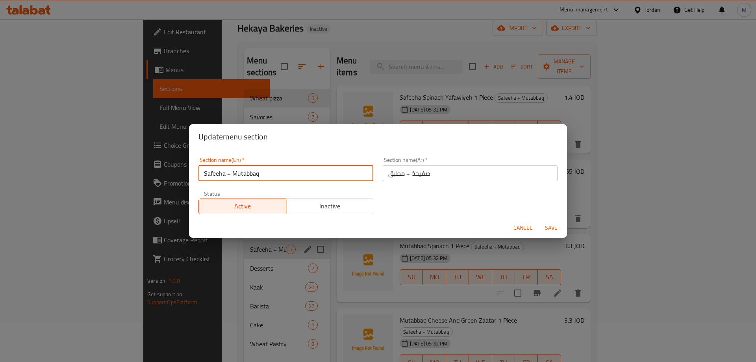
click at [234, 173] on input "Safeeha + Mutabbaq" at bounding box center [285, 173] width 175 height 16
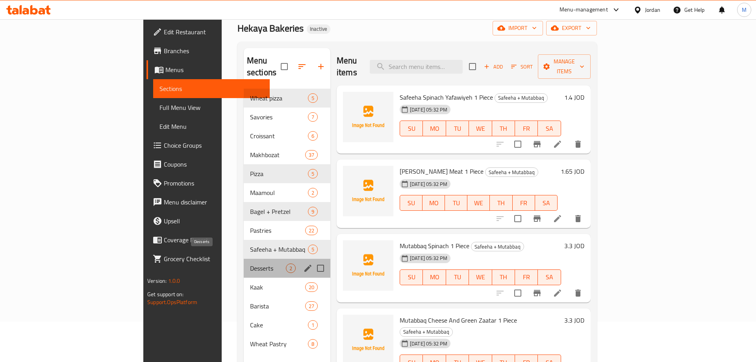
click at [250, 263] on span "Desserts" at bounding box center [268, 267] width 36 height 9
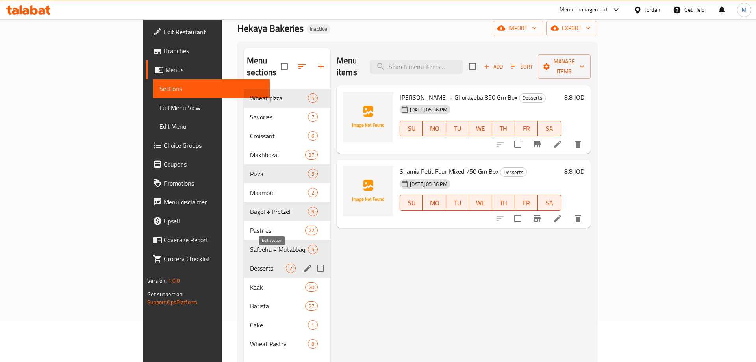
click at [303, 263] on icon "edit" at bounding box center [307, 267] width 9 height 9
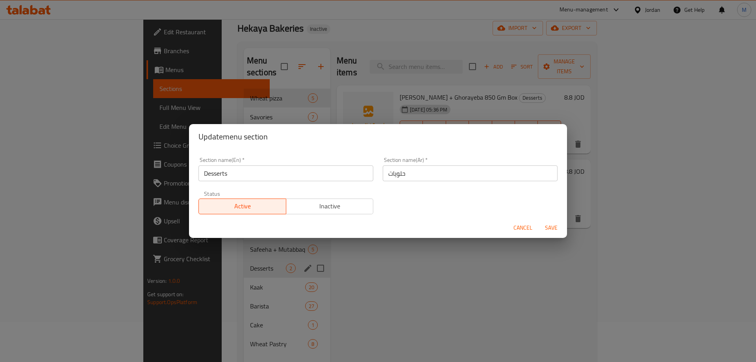
click at [214, 178] on input "Desserts" at bounding box center [285, 173] width 175 height 16
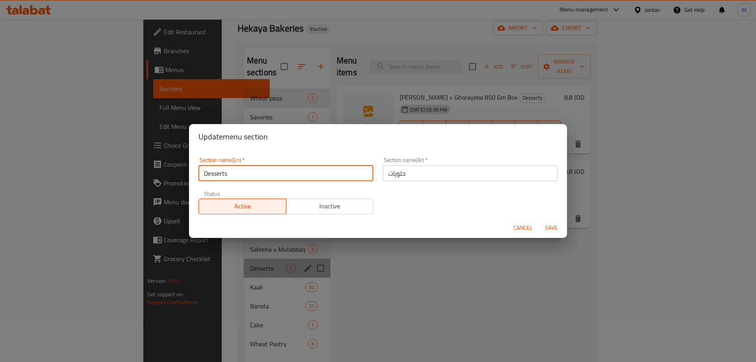
click at [214, 178] on input "Desserts" at bounding box center [285, 173] width 175 height 16
